Goal: Answer question/provide support

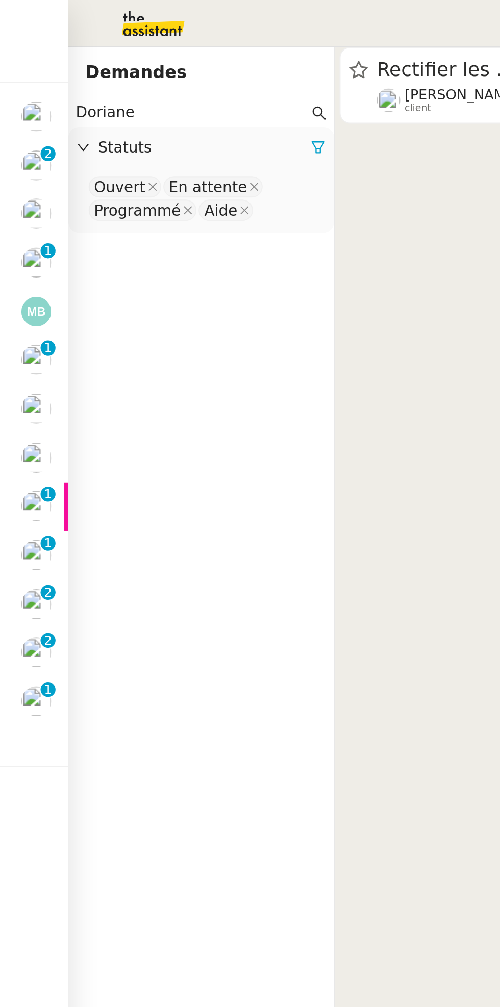
click at [152, 71] on icon at bounding box center [151, 70] width 7 height 7
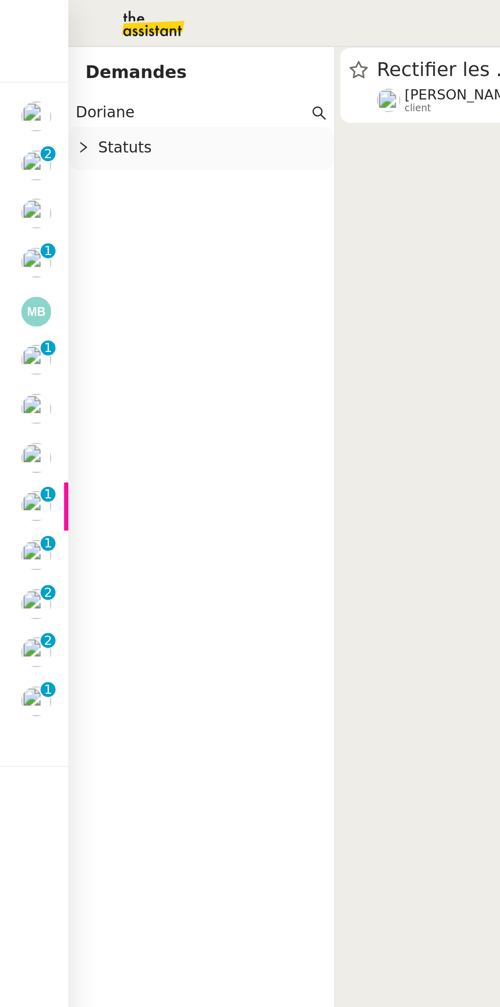
click at [117, 73] on span "Statuts" at bounding box center [101, 71] width 109 height 12
click at [95, 92] on nz-select-top-control "Please select" at bounding box center [96, 89] width 111 height 13
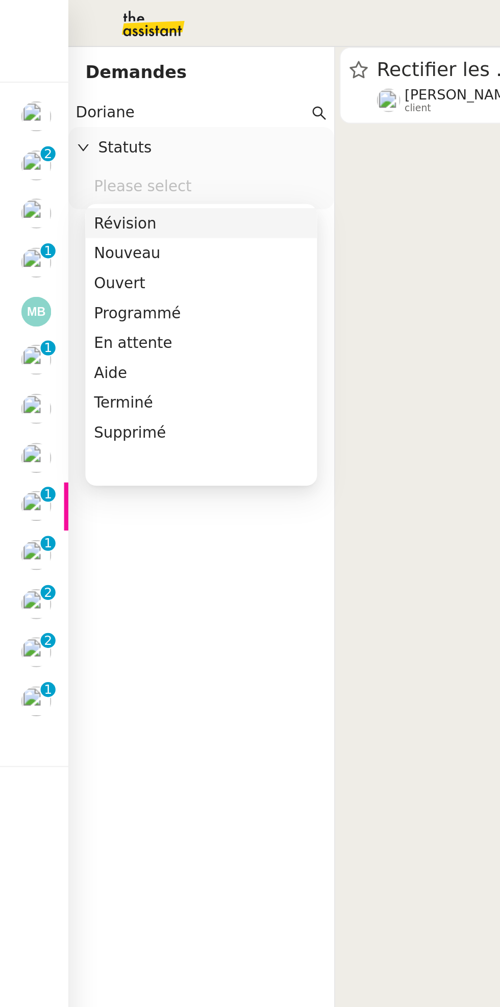
click at [86, 194] on div "Terminé" at bounding box center [96, 192] width 103 height 9
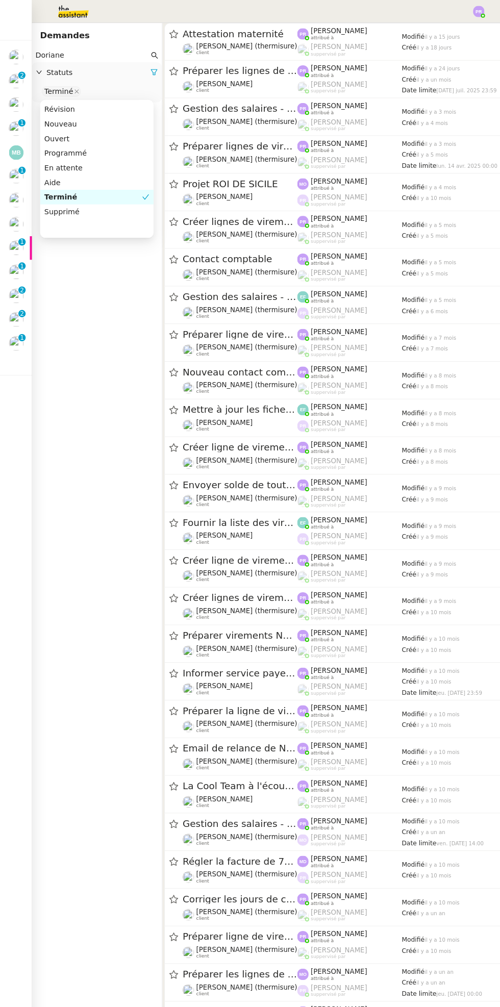
scroll to position [1, 0]
click at [120, 49] on input "Doriane" at bounding box center [91, 54] width 111 height 12
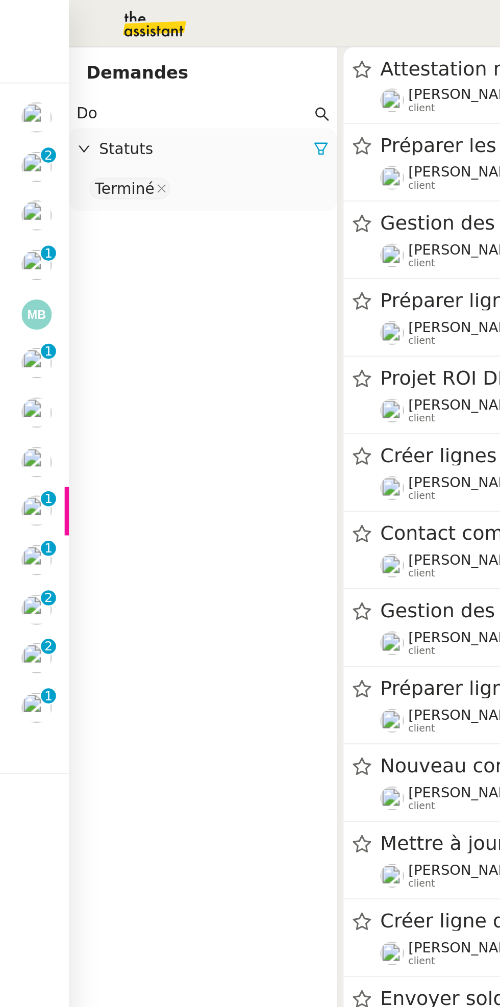
type input "D"
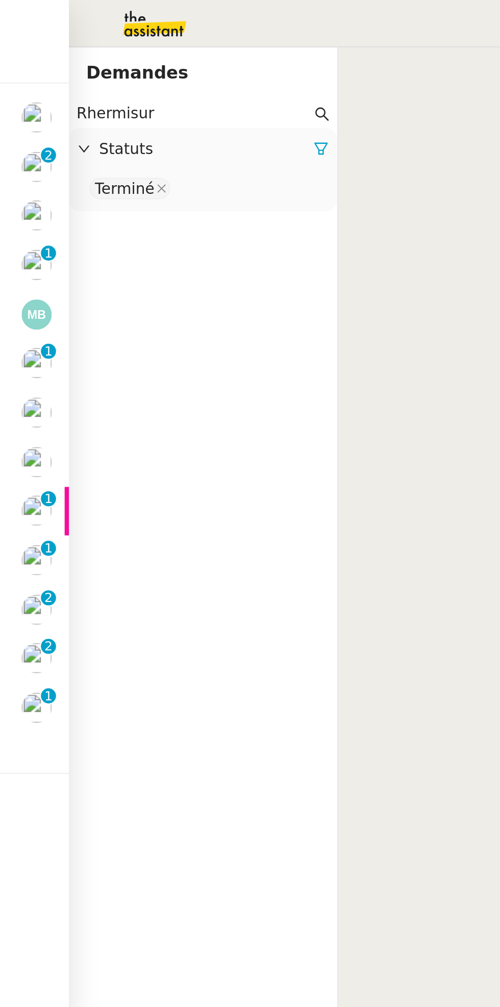
type input "Rhermisure"
click at [146, 52] on input "Thermisure maternité" at bounding box center [91, 54] width 111 height 12
click at [153, 63] on div "Statuts" at bounding box center [96, 71] width 127 height 20
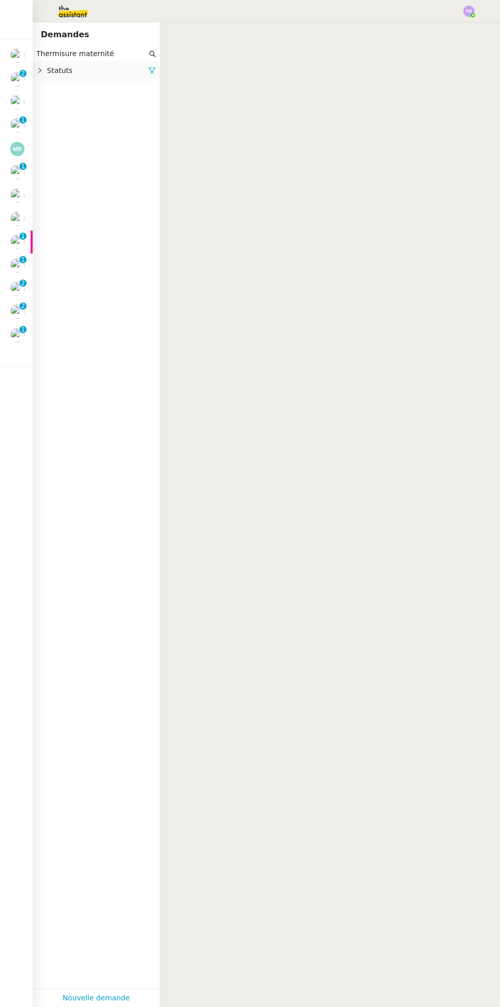
click at [154, 74] on link at bounding box center [151, 70] width 7 height 8
click at [152, 71] on icon at bounding box center [151, 70] width 7 height 7
click at [113, 76] on span "Statuts" at bounding box center [101, 71] width 109 height 12
click at [122, 91] on nz-select-top-control "Please select" at bounding box center [96, 89] width 111 height 13
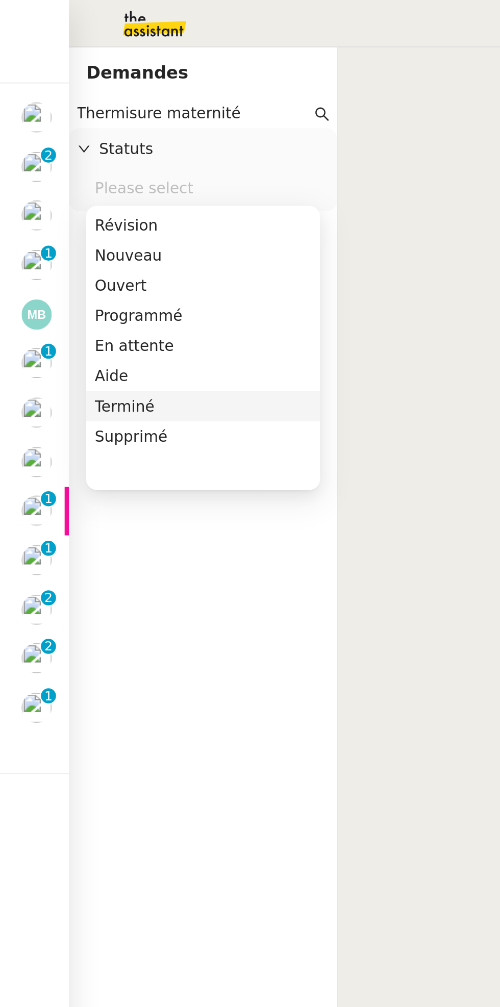
click at [89, 191] on div "Terminé" at bounding box center [96, 192] width 103 height 9
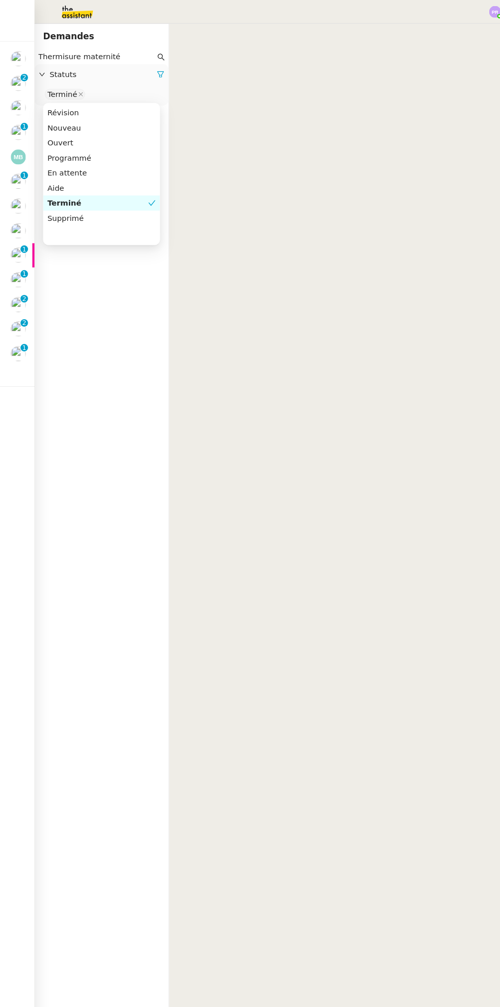
click at [128, 66] on span "Statuts" at bounding box center [97, 71] width 101 height 12
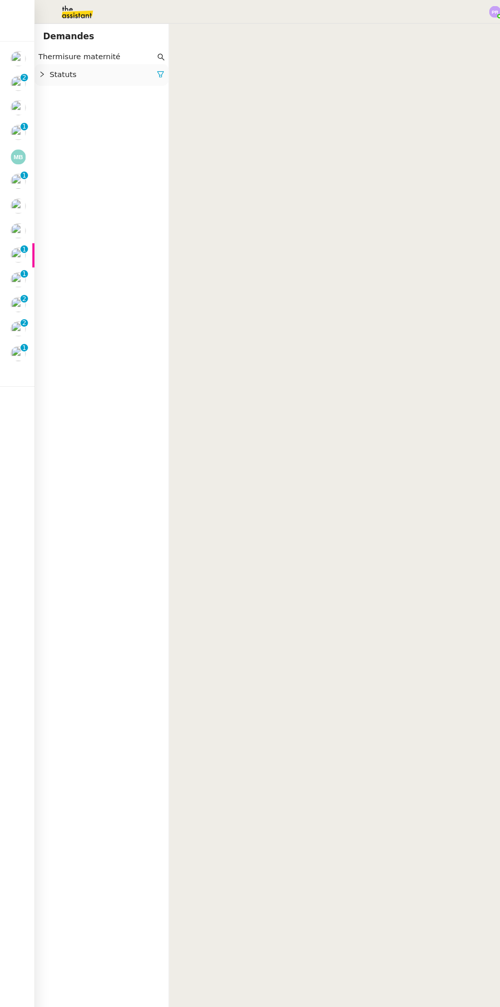
click at [117, 54] on input "Thermisure maternité" at bounding box center [91, 54] width 111 height 12
click at [144, 54] on input "Thermisure" at bounding box center [91, 54] width 111 height 12
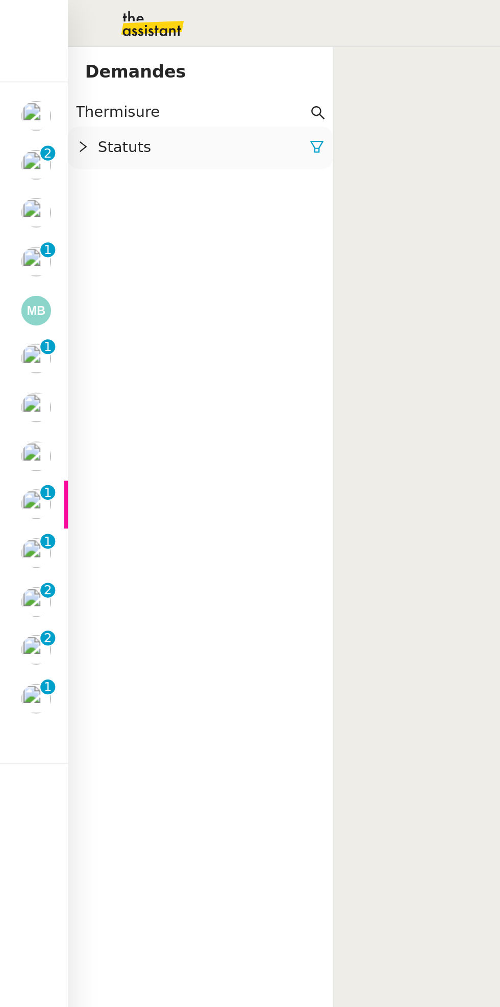
click at [154, 52] on icon at bounding box center [152, 53] width 7 height 7
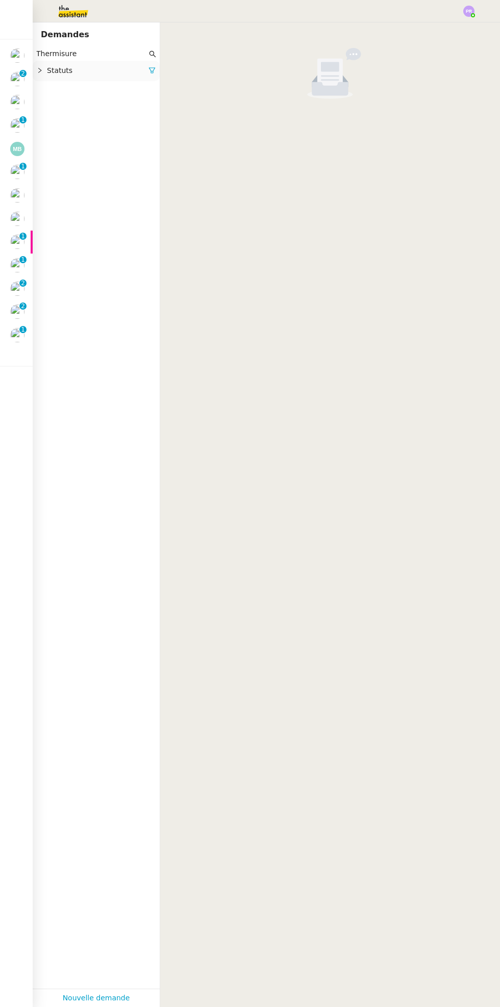
click at [106, 49] on input "Thermisure" at bounding box center [91, 54] width 111 height 12
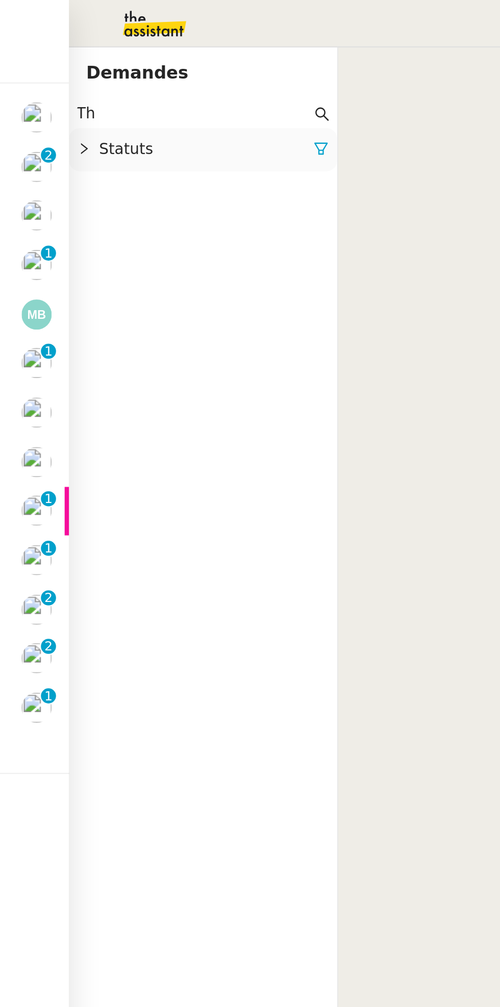
type input "T"
type input "J"
click at [146, 53] on input "[PERSON_NAME] maternité" at bounding box center [91, 54] width 111 height 12
type input "[PERSON_NAME] maternité"
click at [154, 54] on icon at bounding box center [152, 53] width 7 height 7
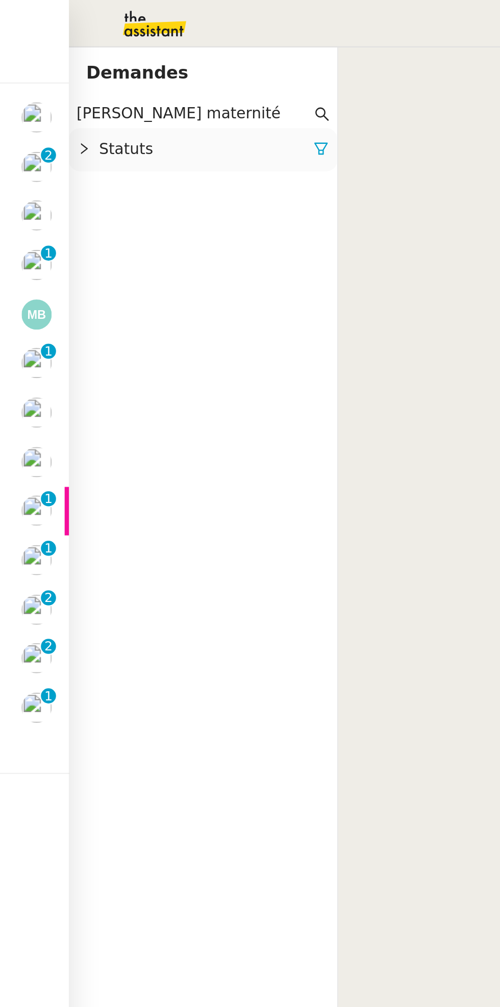
click at [152, 73] on icon at bounding box center [151, 70] width 7 height 7
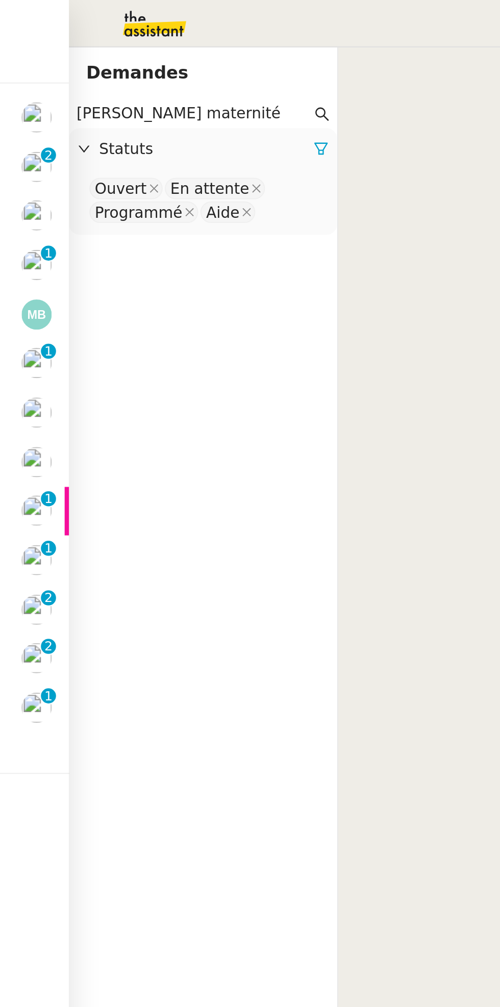
click at [152, 73] on icon at bounding box center [151, 70] width 7 height 7
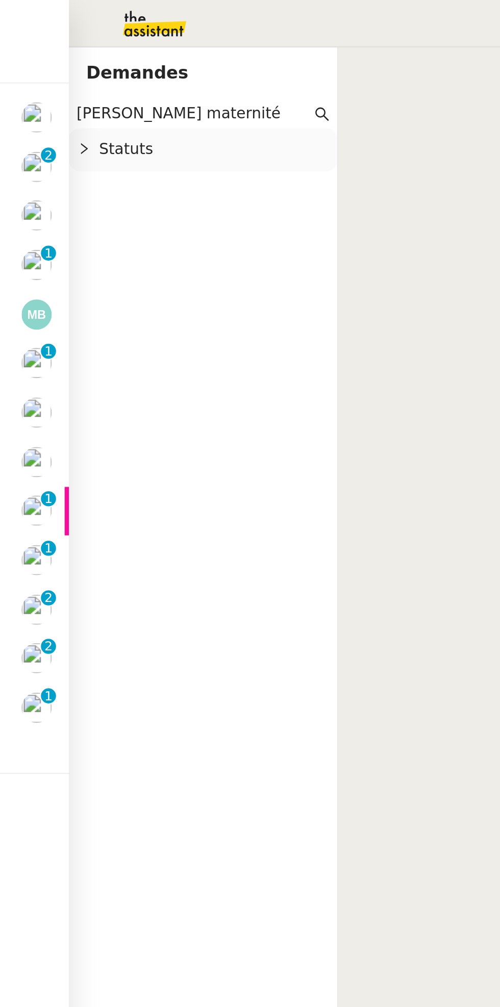
click at [129, 80] on div "Statuts" at bounding box center [96, 71] width 127 height 20
click at [115, 91] on nz-select-top-control "Please select" at bounding box center [96, 89] width 111 height 13
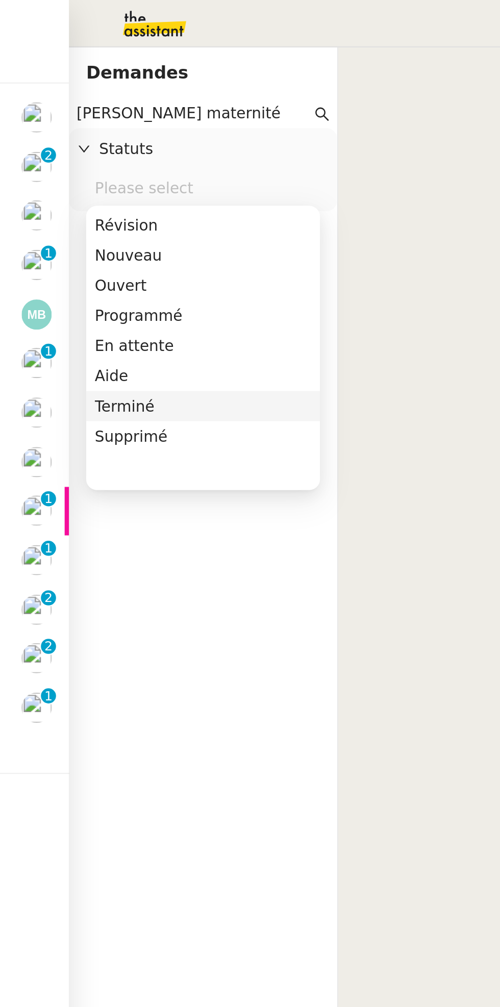
click at [81, 190] on div "Terminé" at bounding box center [96, 192] width 103 height 9
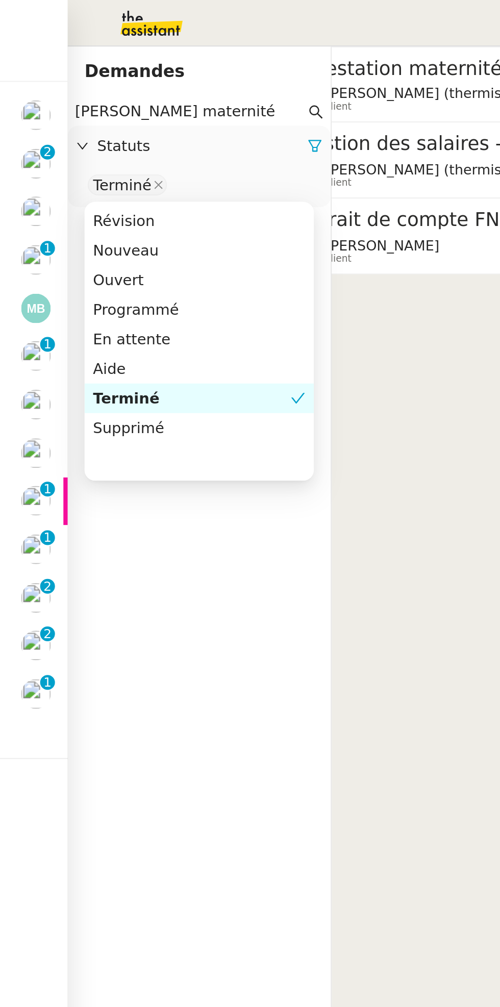
scroll to position [0, 65]
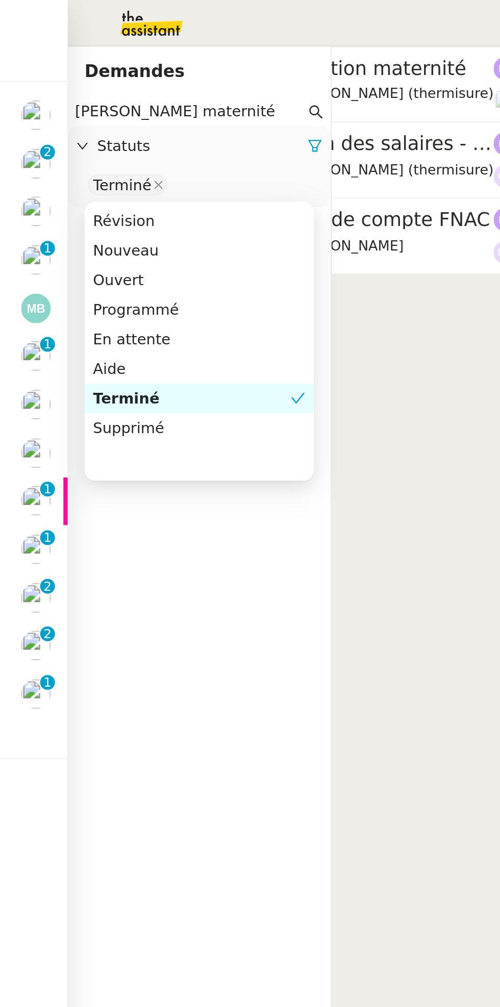
click at [210, 42] on span "[PERSON_NAME] (thermisure)" at bounding box center [189, 45] width 98 height 8
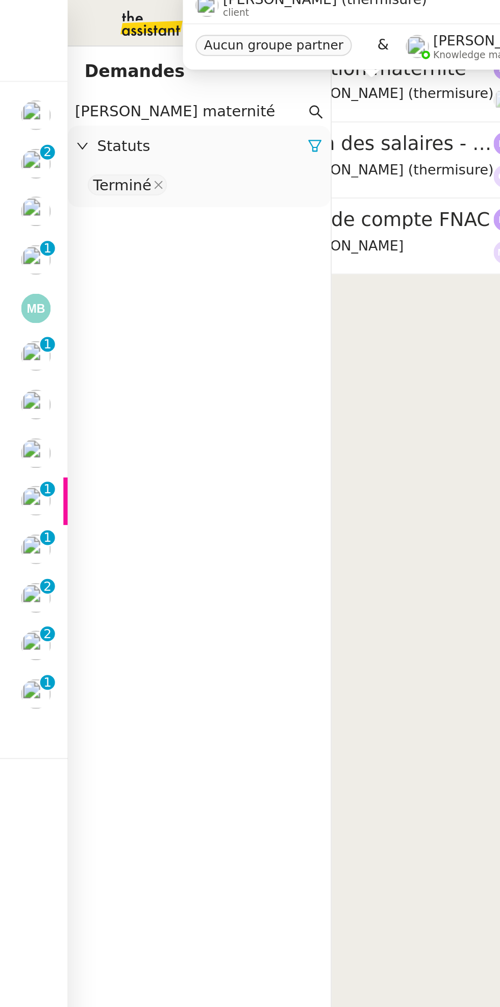
click at [212, 50] on div "[PERSON_NAME] (thermisure) client" at bounding box center [189, 47] width 98 height 13
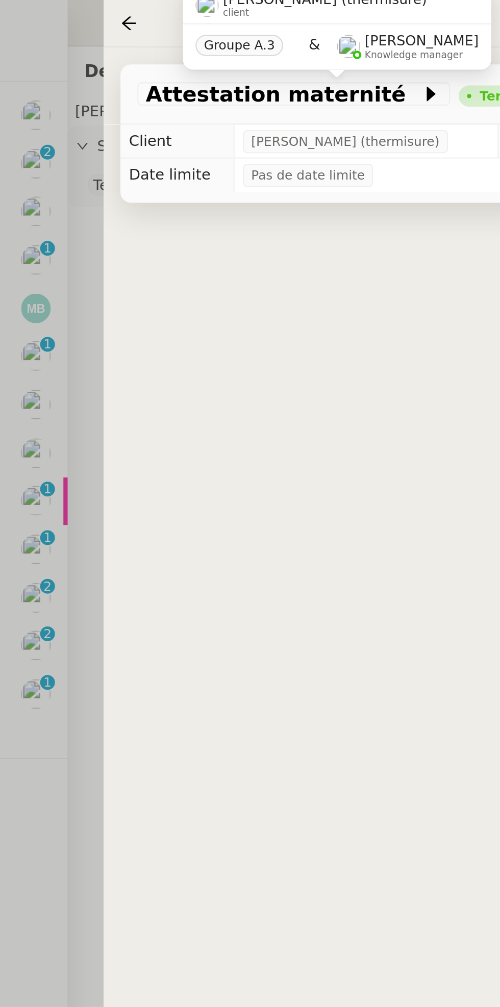
click at [232, 49] on div "Terminé" at bounding box center [246, 46] width 28 height 6
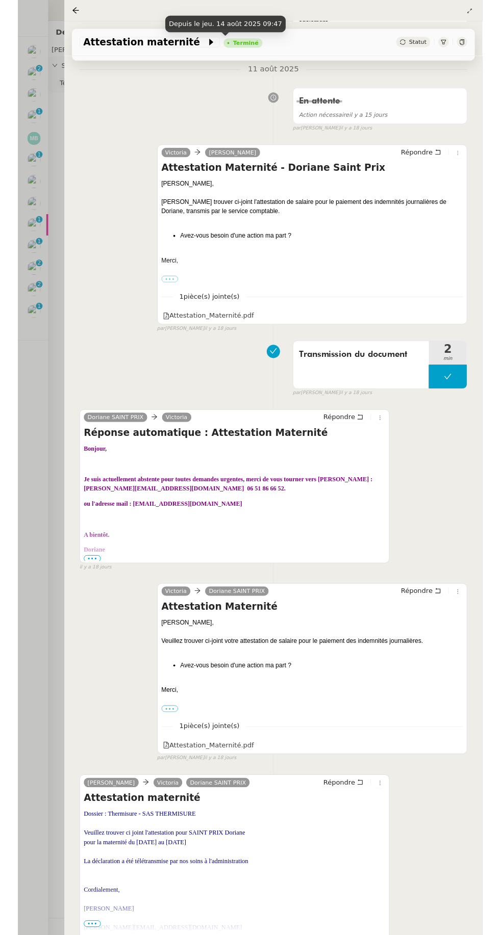
scroll to position [276, 0]
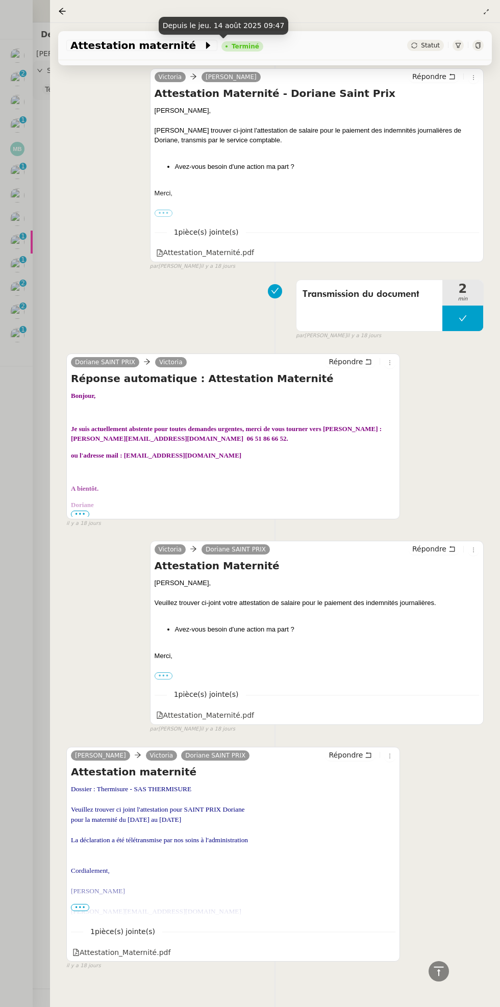
click at [247, 709] on div "Attestation_Maternité.pdf" at bounding box center [205, 715] width 98 height 12
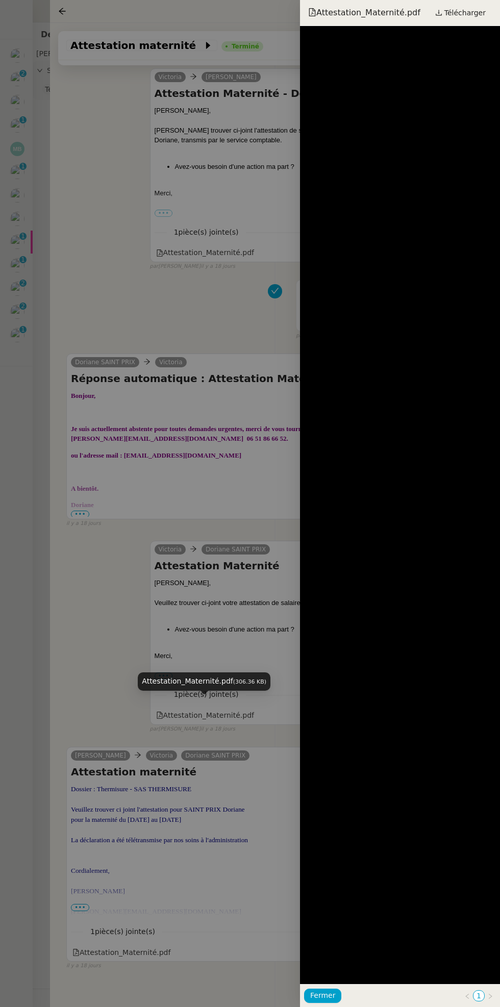
click at [490, 15] on link "Télécharger" at bounding box center [460, 13] width 63 height 14
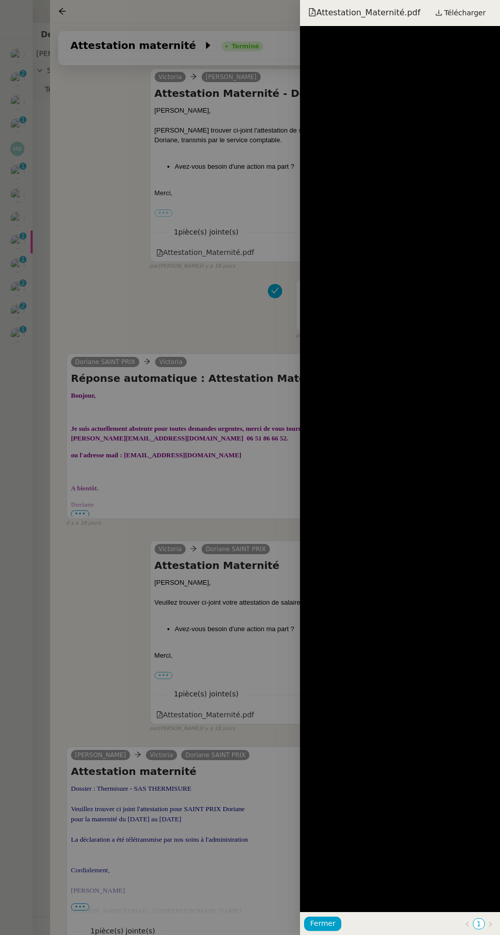
click at [150, 280] on div at bounding box center [250, 467] width 500 height 935
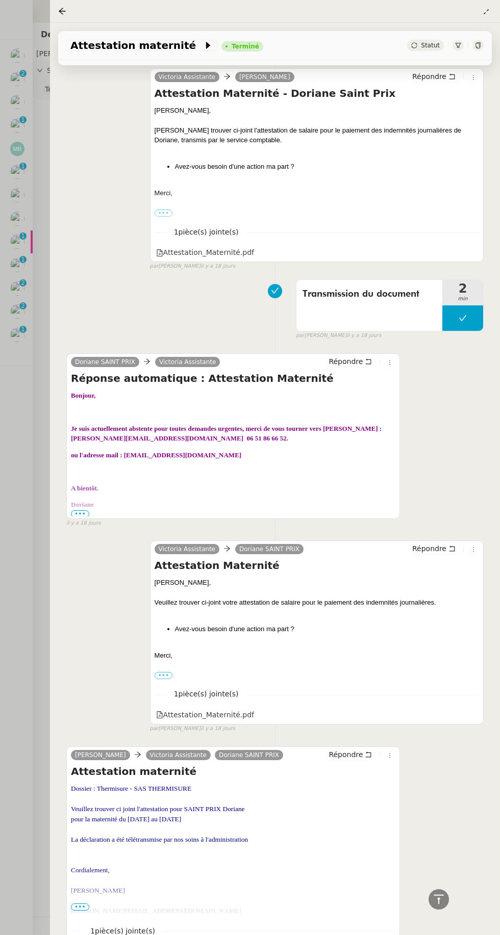
click at [44, 413] on div at bounding box center [250, 467] width 500 height 935
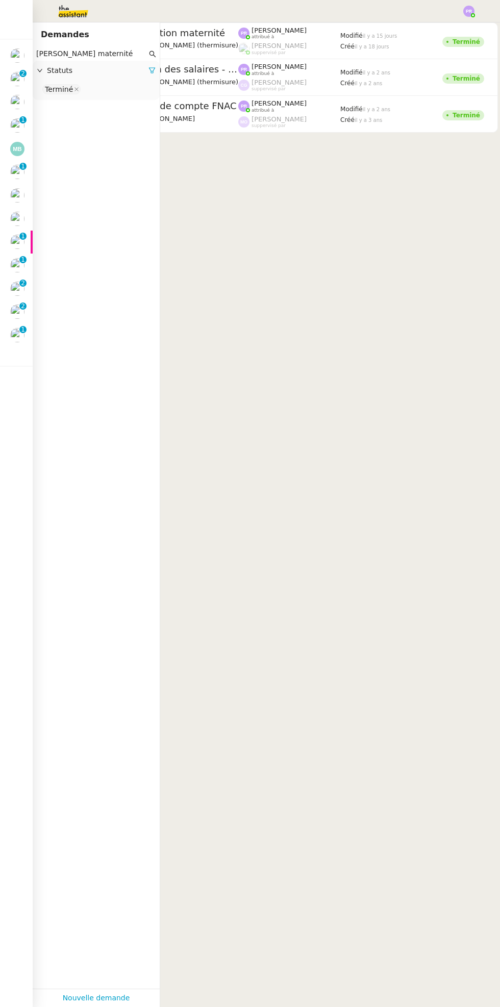
click at [22, 306] on p "2" at bounding box center [23, 306] width 4 height 9
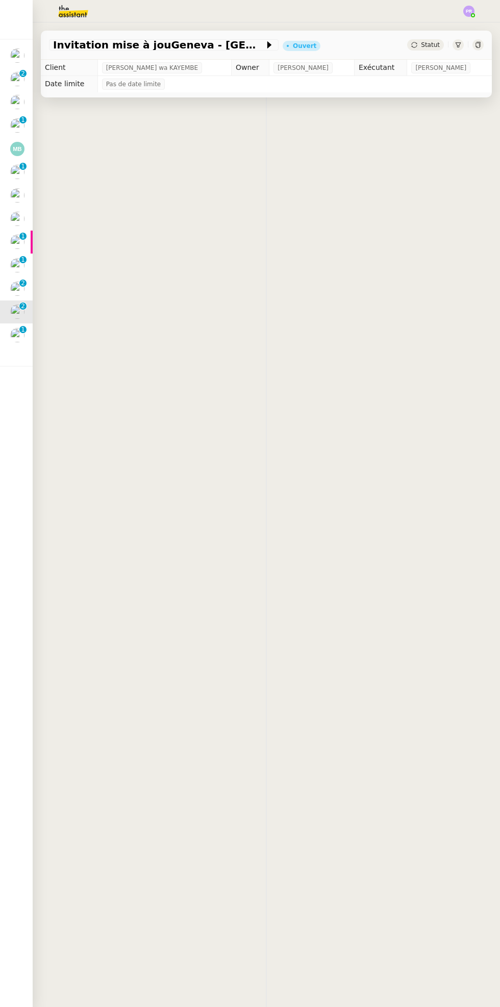
click at [22, 315] on img at bounding box center [17, 311] width 14 height 14
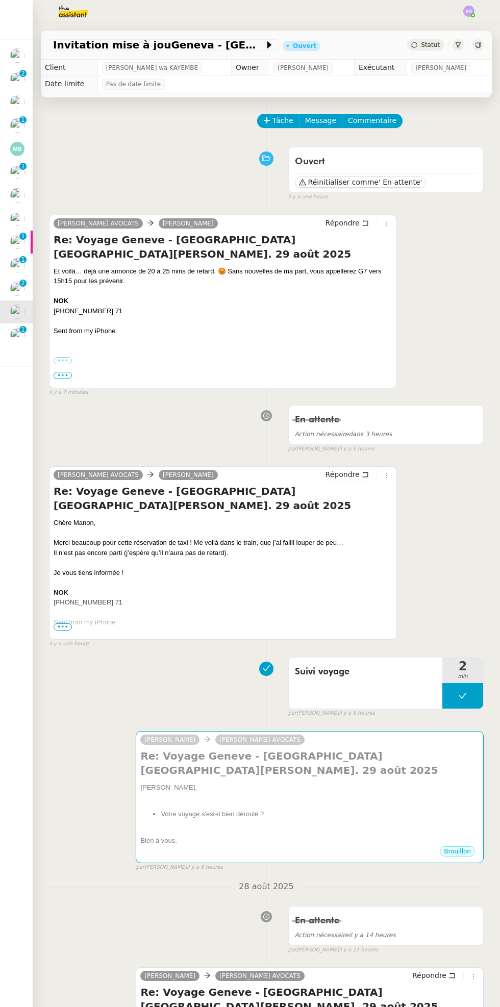
click at [462, 692] on icon at bounding box center [463, 696] width 8 height 8
click at [452, 693] on icon at bounding box center [453, 696] width 4 height 6
click at [347, 225] on span "Répondre" at bounding box center [342, 223] width 34 height 10
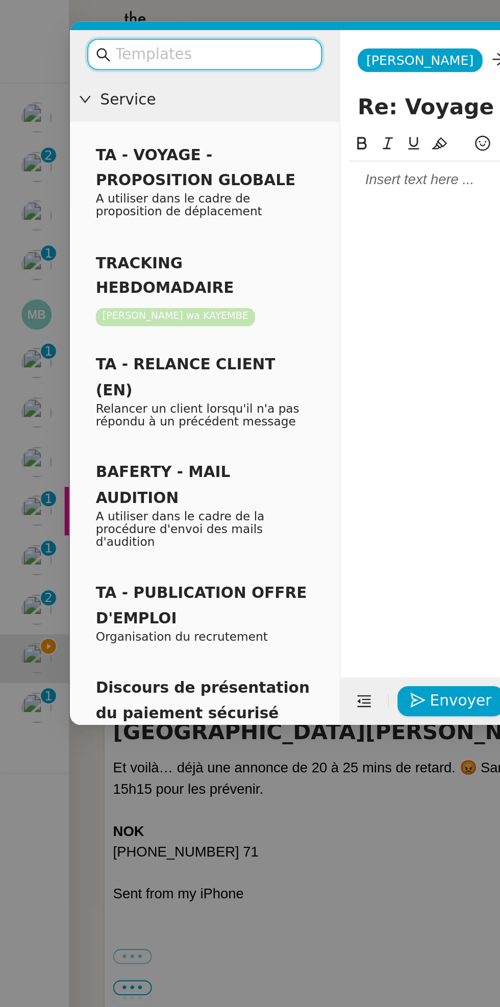
click at [203, 92] on div at bounding box center [313, 85] width 297 height 17
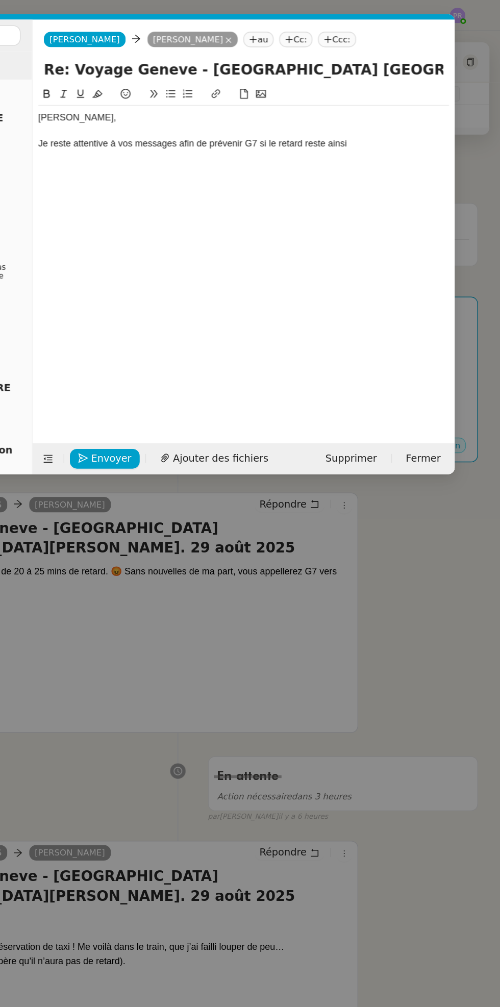
click at [426, 107] on div "Je reste attentive à vos messages afin de prévenir G7 si le retard reste ainsi" at bounding box center [313, 103] width 297 height 9
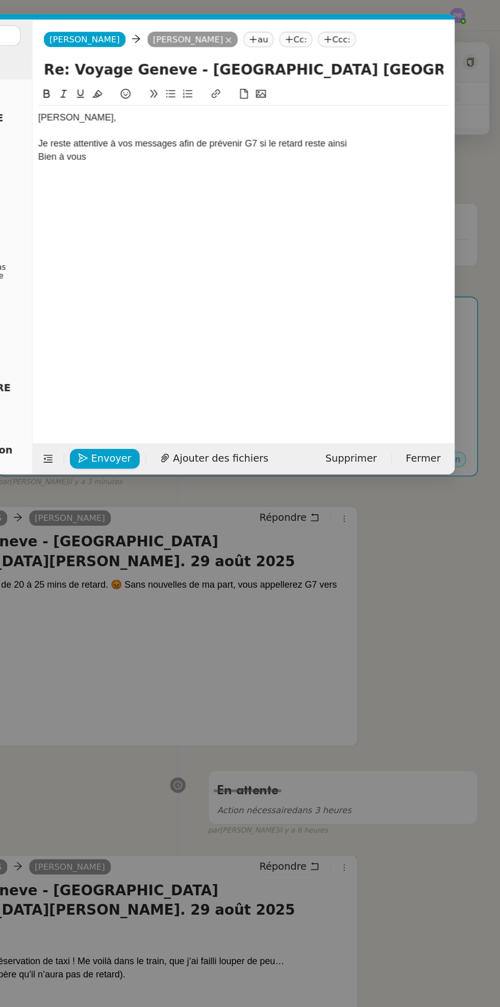
click at [431, 111] on div "Bien à vous" at bounding box center [313, 113] width 297 height 9
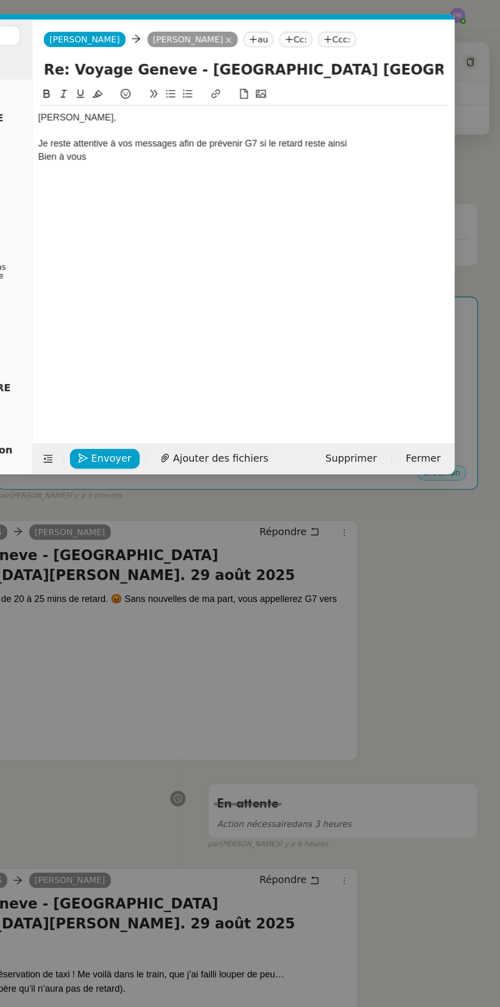
click at [422, 98] on div at bounding box center [313, 94] width 297 height 9
click at [423, 107] on div "Je reste attentive à vos messages afin de prévenir G7 si le retard reste ainsi" at bounding box center [313, 103] width 297 height 9
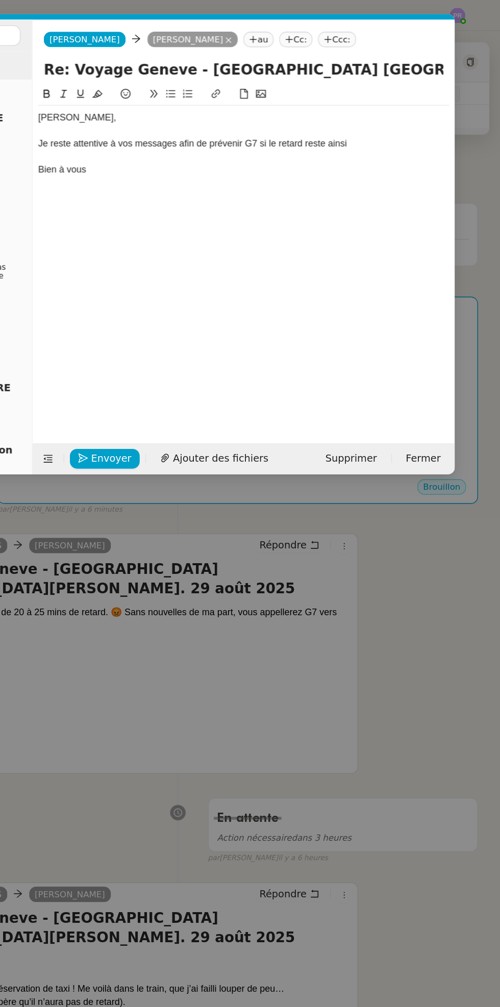
click at [417, 105] on div "Je reste attentive à vos messages afin de prévenir G7 si le retard reste ainsi" at bounding box center [313, 103] width 297 height 9
click at [235, 130] on div at bounding box center [313, 132] width 297 height 9
click at [219, 113] on div at bounding box center [313, 113] width 297 height 9
click at [215, 115] on div at bounding box center [313, 113] width 297 height 9
click at [221, 130] on div at bounding box center [313, 132] width 297 height 9
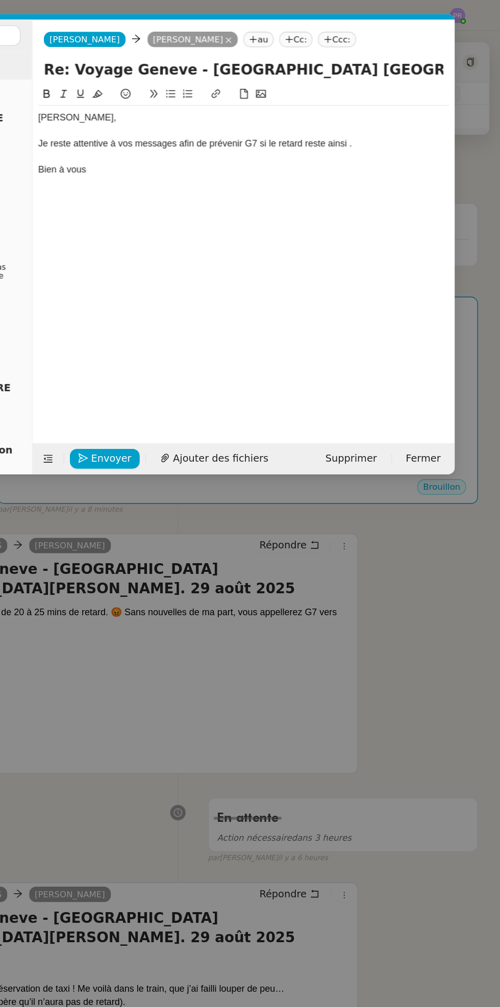
click at [220, 128] on div at bounding box center [313, 132] width 297 height 9
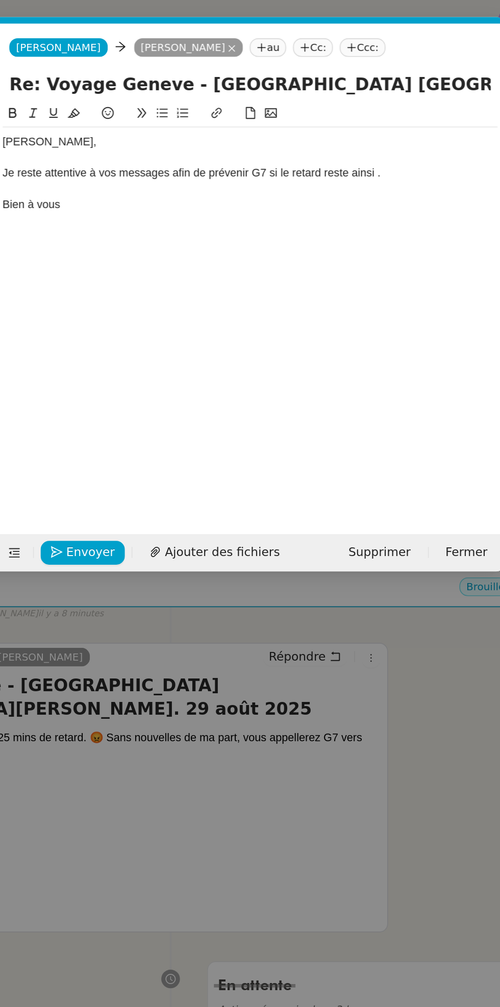
click at [215, 122] on div "Bien à vous" at bounding box center [313, 122] width 297 height 9
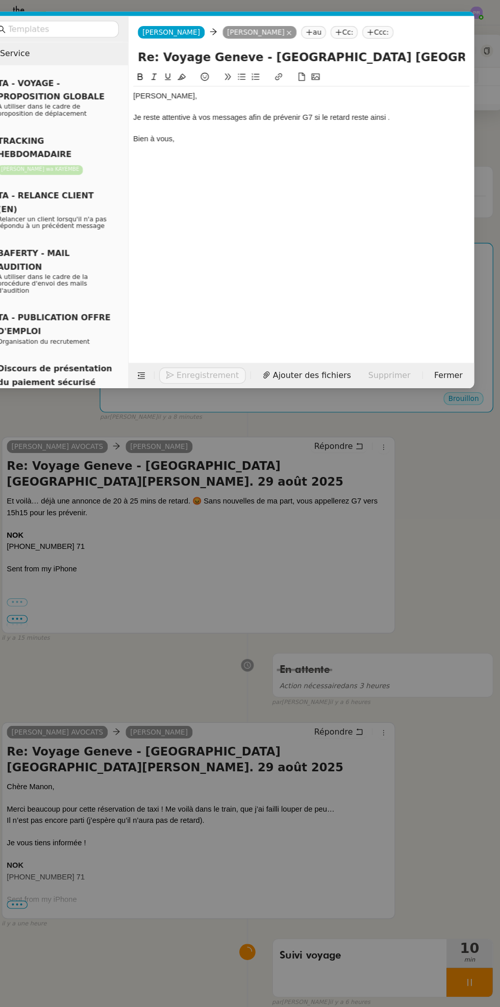
click at [322, 227] on div "[PERSON_NAME], Je reste attentive à vos messages afin de prévenir G7 si le reta…" at bounding box center [313, 183] width 297 height 243
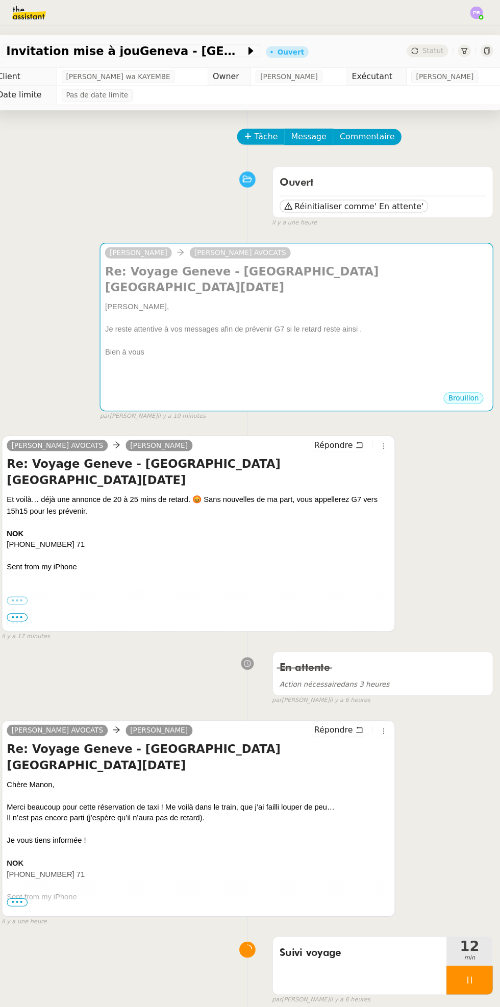
click at [421, 286] on div "Je reste attentive à vos messages afin de prévenir G7 si le retard reste ainsi ." at bounding box center [309, 291] width 339 height 10
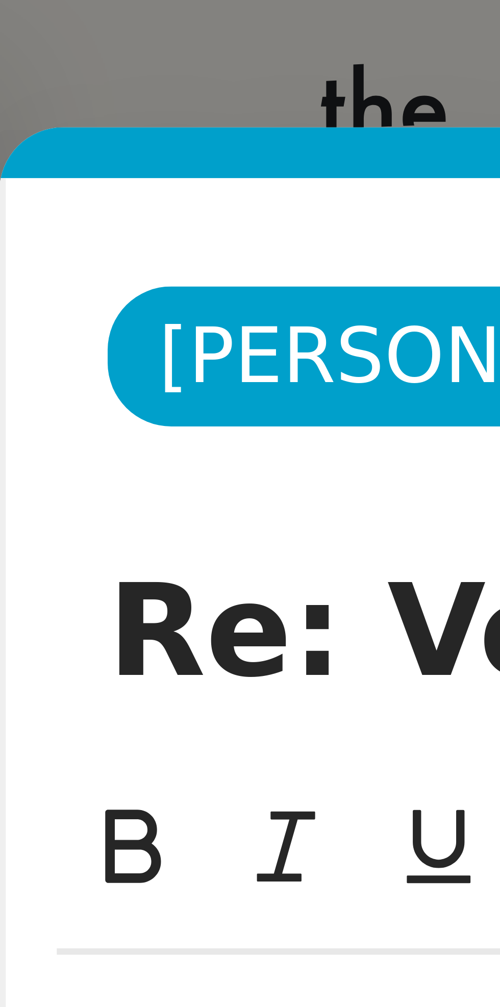
scroll to position [0, 21]
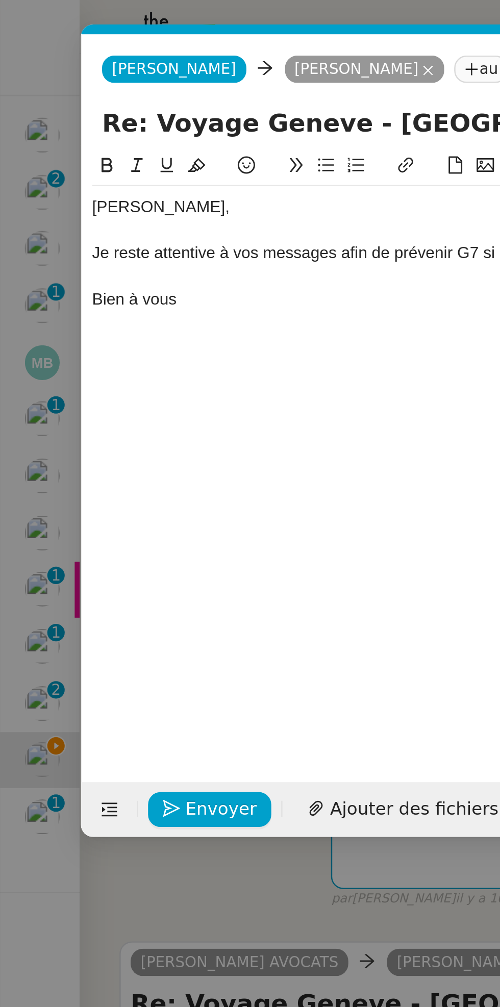
click at [87, 128] on div at bounding box center [250, 132] width 425 height 9
click at [85, 126] on div "Bien à vous" at bounding box center [250, 122] width 425 height 9
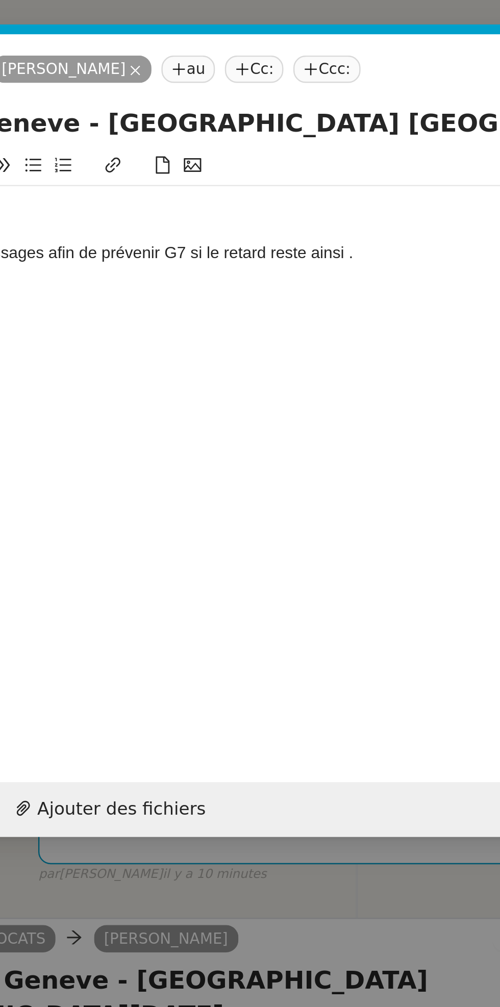
click at [273, 105] on div "Je reste attentive à vos messages afin de prévenir G7 si le retard reste ainsi ." at bounding box center [250, 103] width 425 height 9
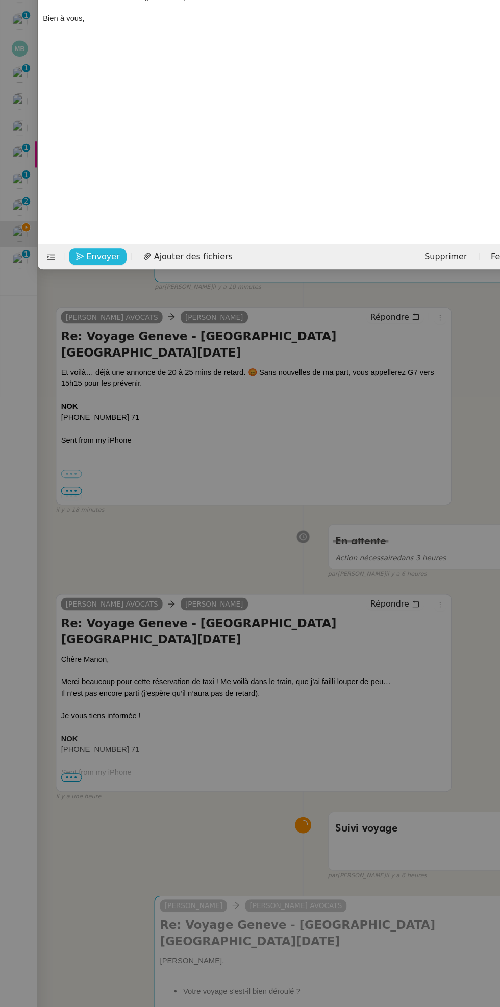
click at [101, 328] on span "Envoyer" at bounding box center [90, 332] width 29 height 12
click at [115, 329] on span "Confirmer l'envoi" at bounding box center [106, 332] width 61 height 12
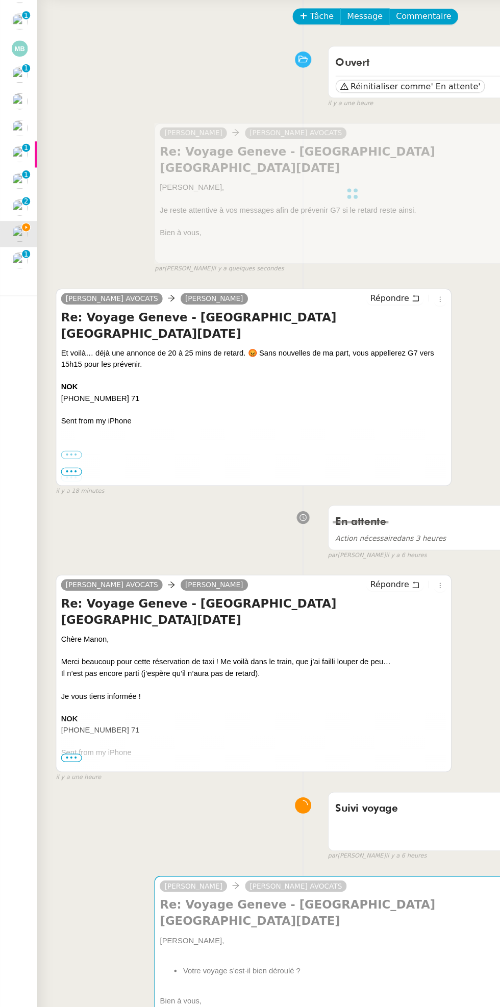
click at [200, 299] on div at bounding box center [310, 277] width 348 height 124
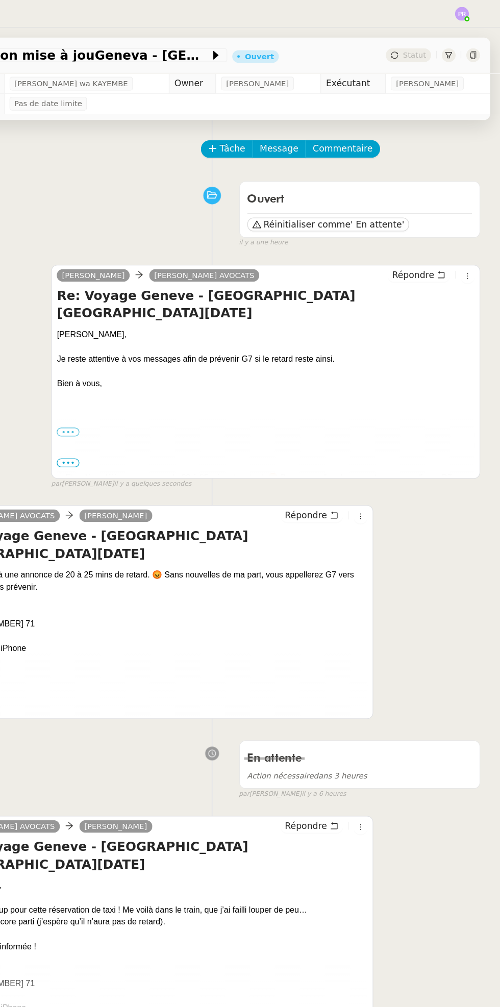
scroll to position [0, 0]
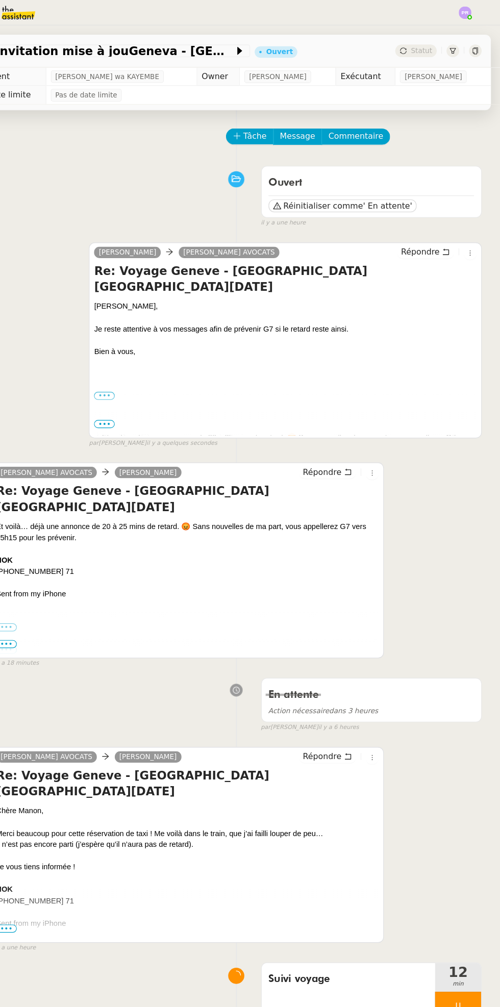
click at [462, 887] on icon at bounding box center [463, 891] width 8 height 8
click at [473, 887] on icon at bounding box center [473, 891] width 8 height 8
